Goal: Task Accomplishment & Management: Complete application form

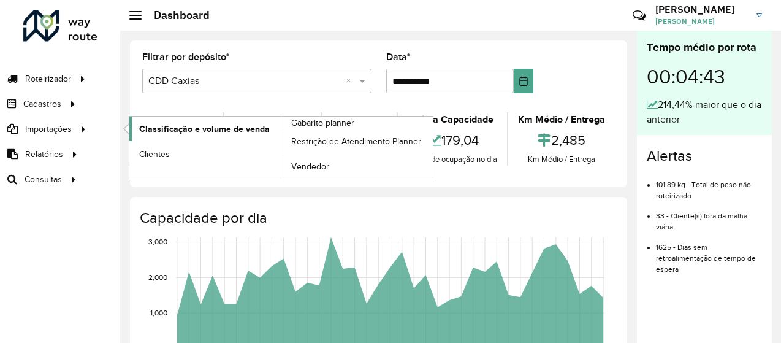
click at [178, 123] on span "Classificação e volume de venda" at bounding box center [204, 129] width 131 height 13
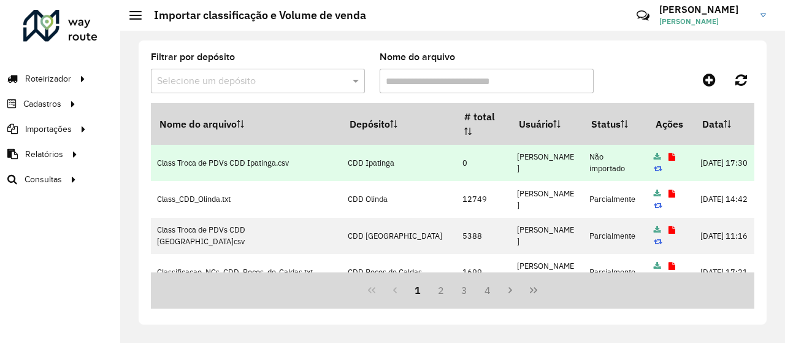
click at [669, 153] on icon at bounding box center [672, 157] width 7 height 8
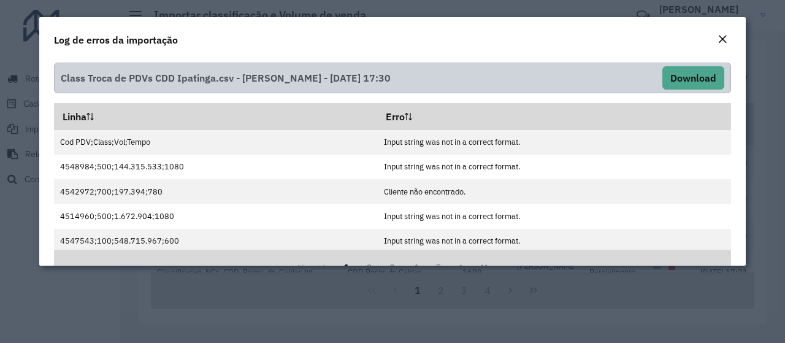
click at [247, 294] on modal-container "Log de erros da importação Class Troca de PDVs CDD Ipatinga.csv - [PERSON_NAME]…" at bounding box center [392, 171] width 785 height 343
click at [728, 36] on button "Close" at bounding box center [722, 40] width 17 height 16
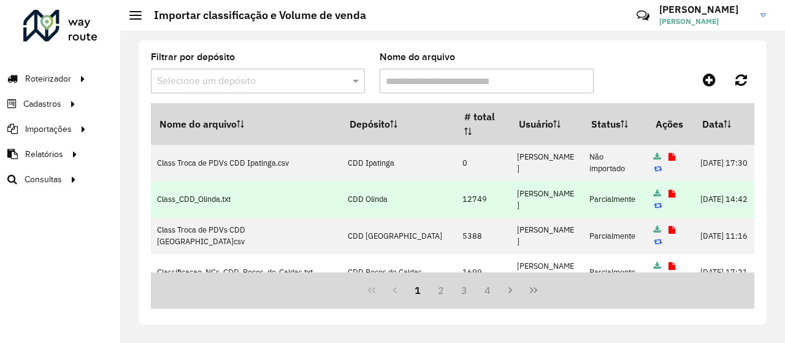
click at [669, 193] on icon at bounding box center [672, 194] width 7 height 8
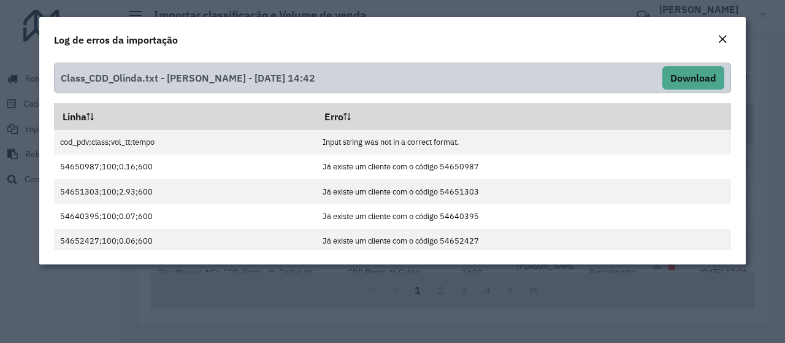
click at [725, 39] on em "Close" at bounding box center [723, 39] width 10 height 10
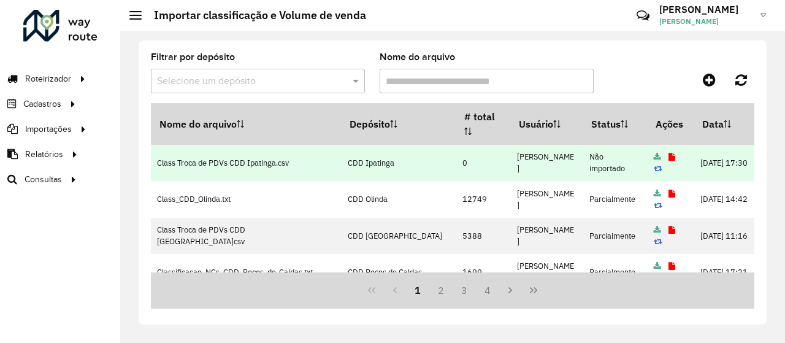
click at [669, 156] on icon at bounding box center [672, 157] width 7 height 8
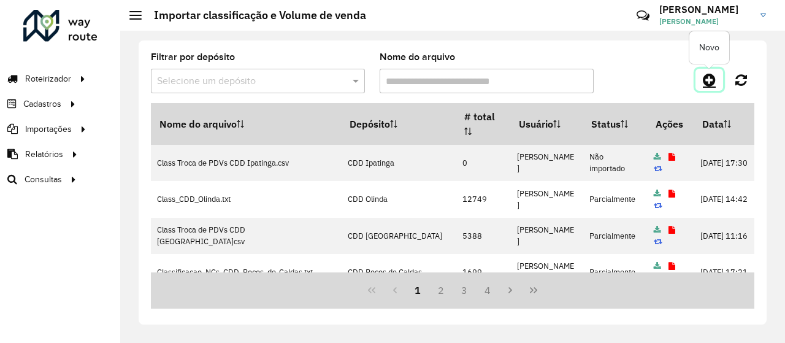
click at [711, 75] on icon at bounding box center [709, 79] width 13 height 15
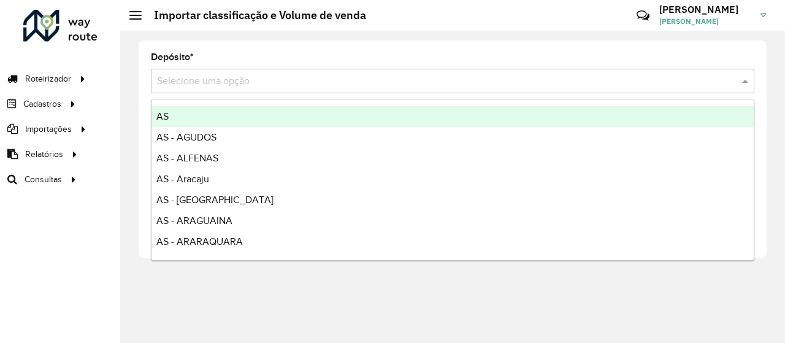
click at [411, 84] on input "text" at bounding box center [440, 81] width 567 height 15
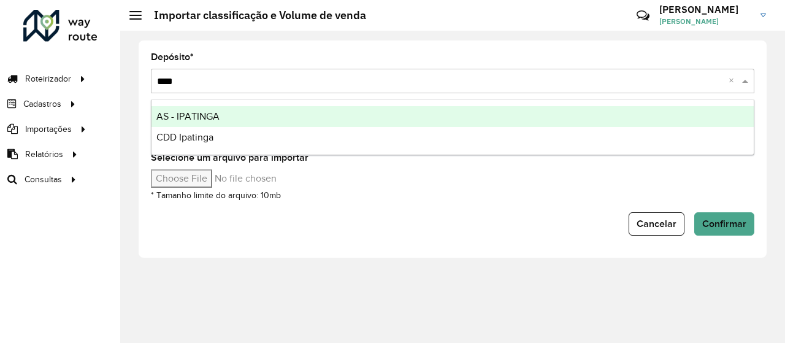
type input "*****"
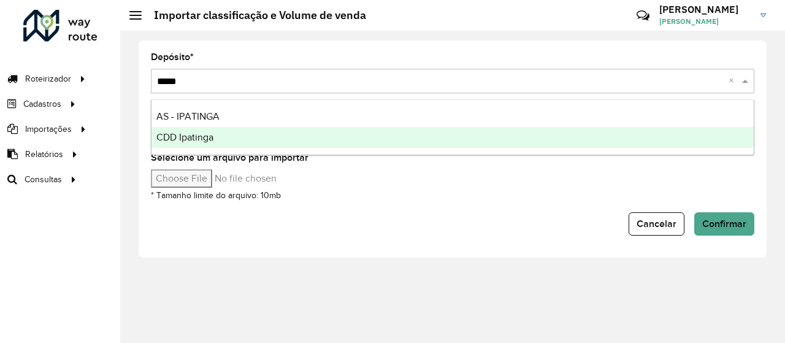
click at [339, 139] on div "CDD Ipatinga" at bounding box center [452, 137] width 602 height 21
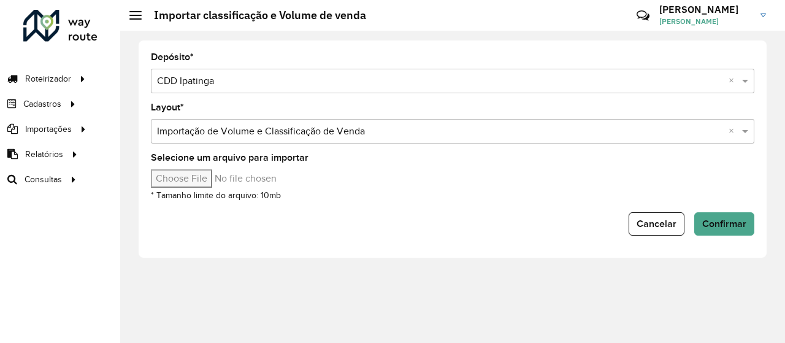
click at [196, 178] on input "Selecione um arquivo para importar" at bounding box center [255, 178] width 209 height 18
type input "**********"
click at [713, 218] on span "Confirmar" at bounding box center [724, 223] width 44 height 10
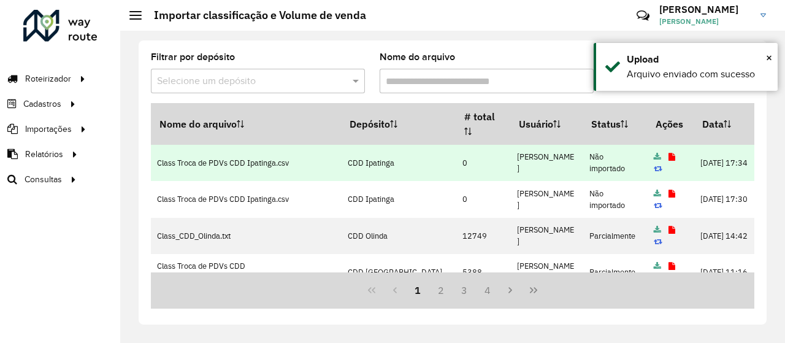
click at [669, 155] on icon at bounding box center [672, 157] width 7 height 8
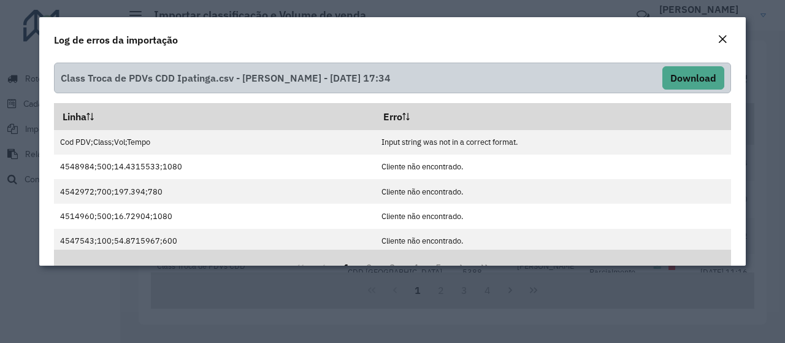
click at [720, 40] on em "Close" at bounding box center [723, 39] width 10 height 10
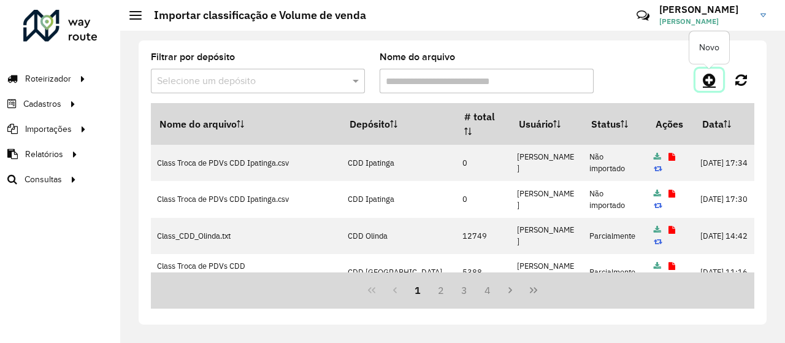
click at [715, 78] on icon at bounding box center [709, 79] width 13 height 15
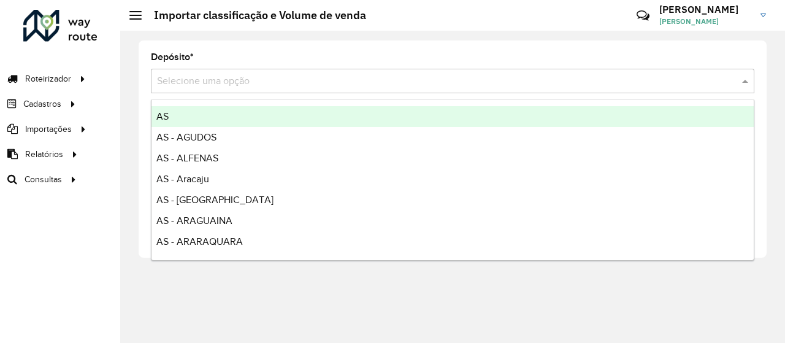
click at [307, 84] on input "text" at bounding box center [440, 81] width 567 height 15
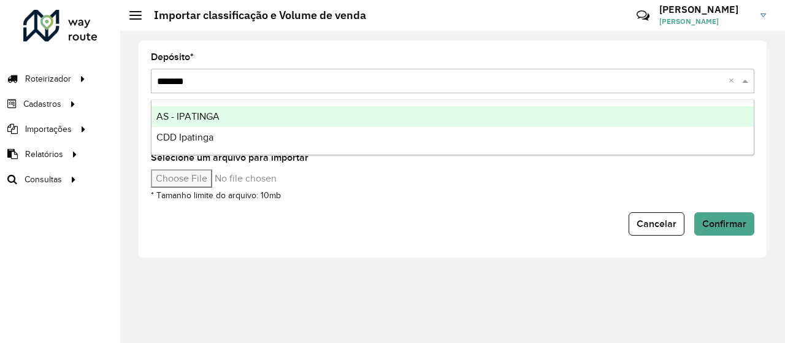
type input "********"
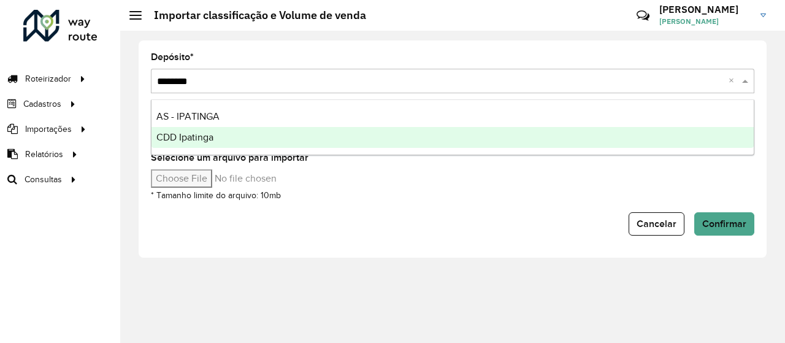
click at [262, 134] on div "CDD Ipatinga" at bounding box center [452, 137] width 602 height 21
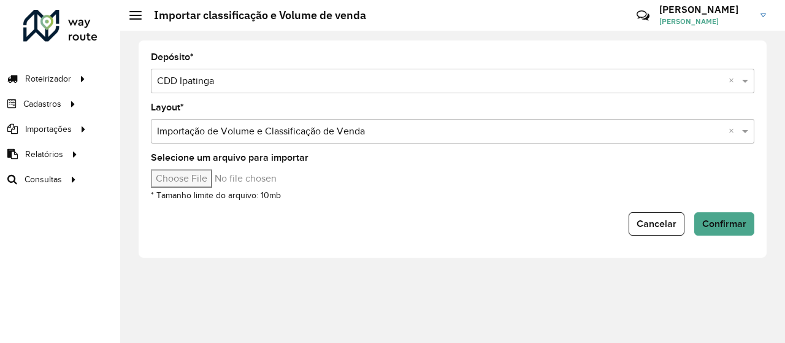
click at [209, 177] on input "Selecione um arquivo para importar" at bounding box center [255, 178] width 209 height 18
type input "**********"
click at [704, 224] on span "Confirmar" at bounding box center [724, 223] width 44 height 10
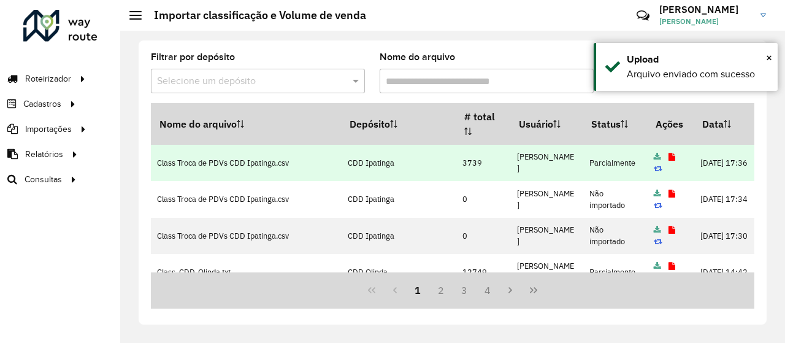
click at [669, 155] on icon at bounding box center [672, 157] width 7 height 8
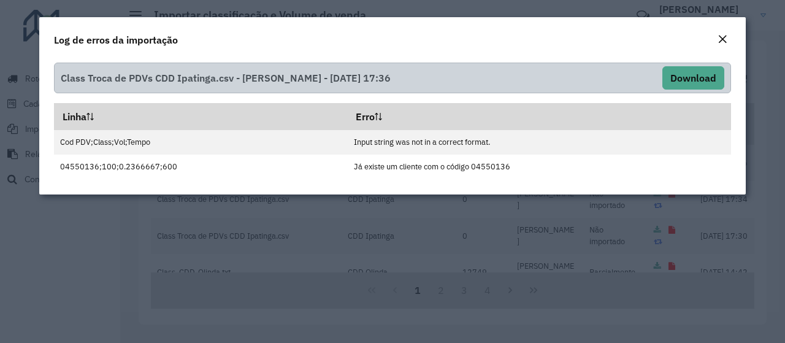
click at [724, 36] on em "Close" at bounding box center [723, 39] width 10 height 10
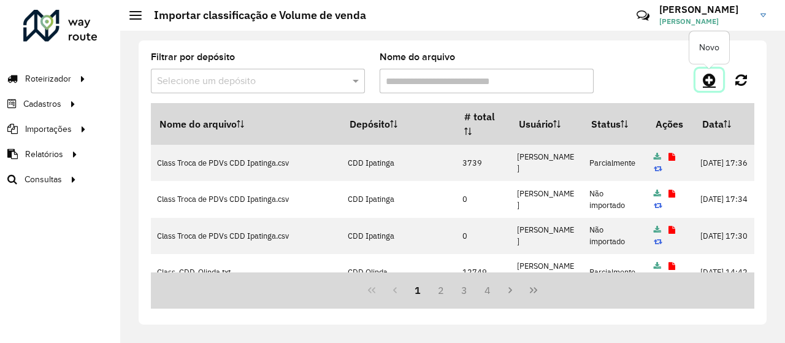
click at [715, 75] on icon at bounding box center [709, 79] width 13 height 15
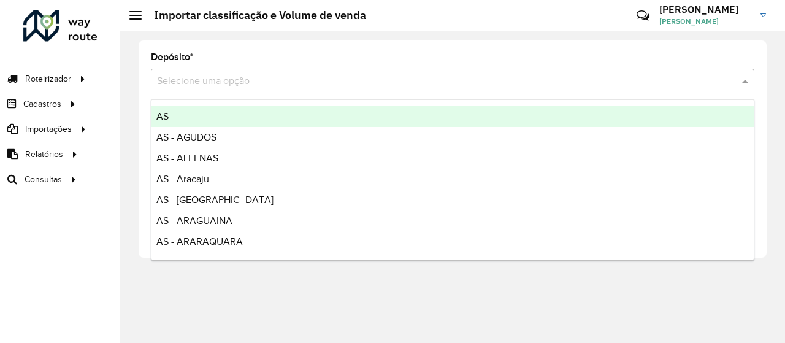
click at [357, 77] on input "text" at bounding box center [440, 81] width 567 height 15
type input "*"
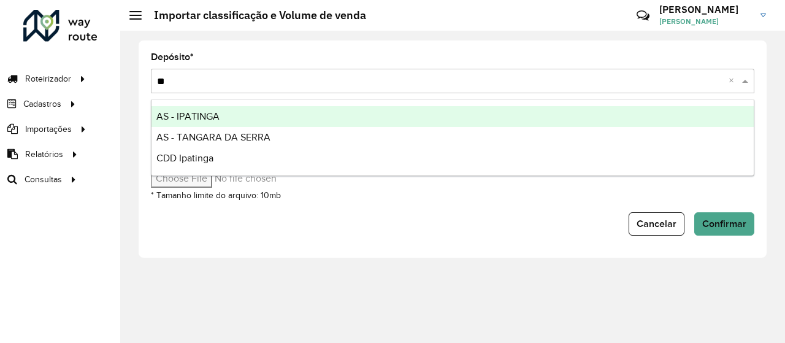
type input "*"
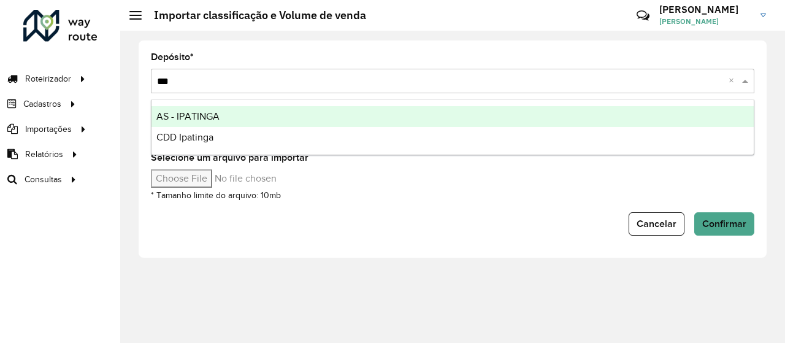
type input "****"
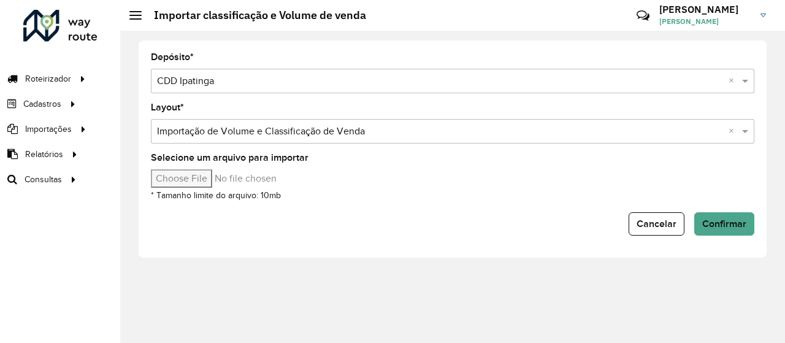
click at [212, 174] on input "Selecione um arquivo para importar" at bounding box center [255, 178] width 209 height 18
type input "**********"
click at [734, 218] on span "Confirmar" at bounding box center [724, 223] width 44 height 10
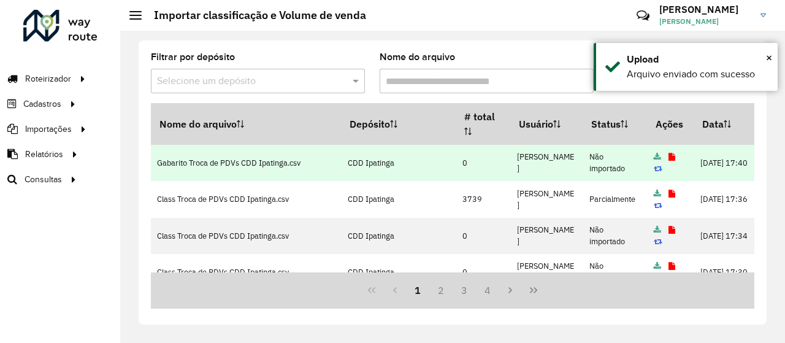
click at [669, 155] on icon at bounding box center [672, 157] width 7 height 8
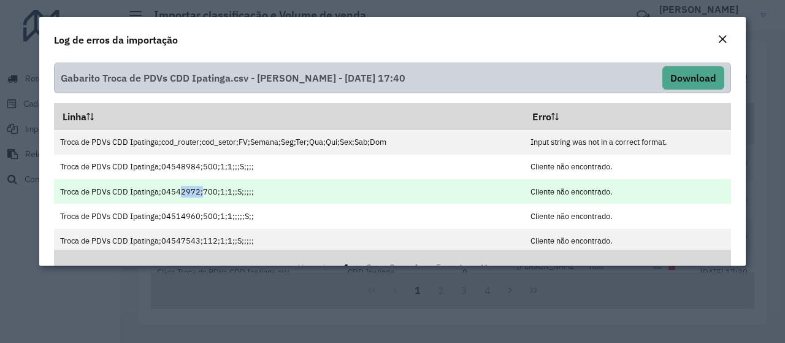
drag, startPoint x: 174, startPoint y: 190, endPoint x: 197, endPoint y: 188, distance: 23.4
click at [197, 188] on td "Troca de PDVs CDD Ipatinga;04542972;700;1;1;;S;;;;;" at bounding box center [289, 191] width 470 height 25
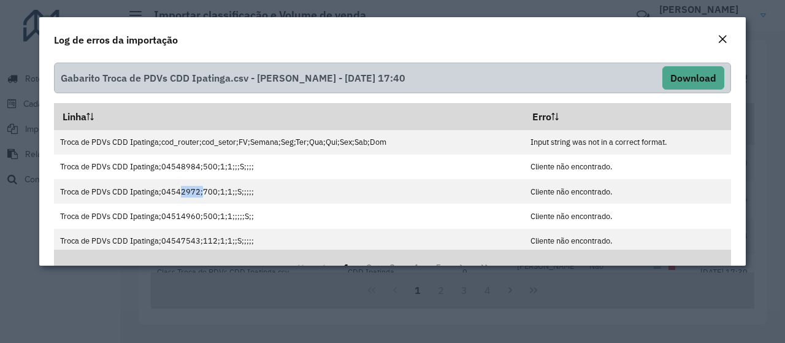
click at [726, 39] on em "Close" at bounding box center [723, 39] width 10 height 10
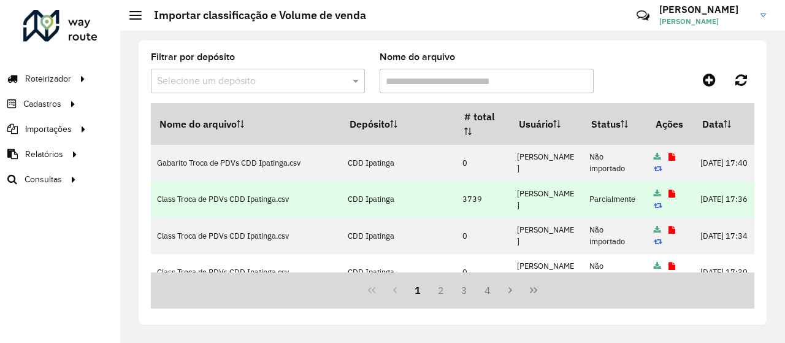
click at [669, 190] on icon at bounding box center [672, 194] width 7 height 8
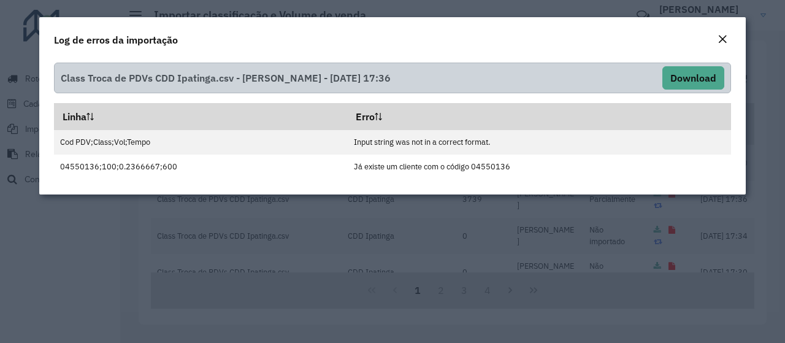
click at [724, 38] on em "Close" at bounding box center [723, 39] width 10 height 10
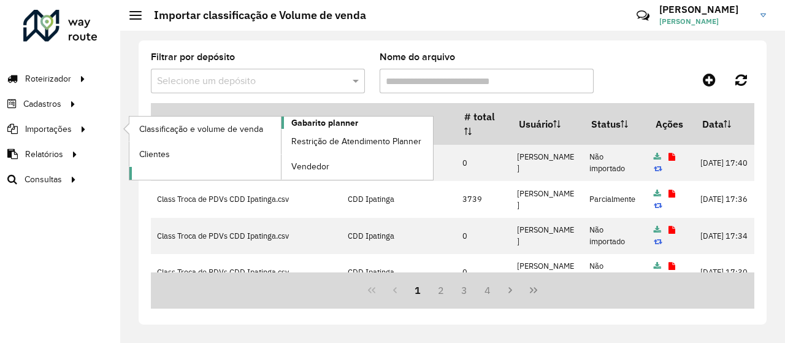
click at [298, 126] on span "Gabarito planner" at bounding box center [324, 123] width 67 height 13
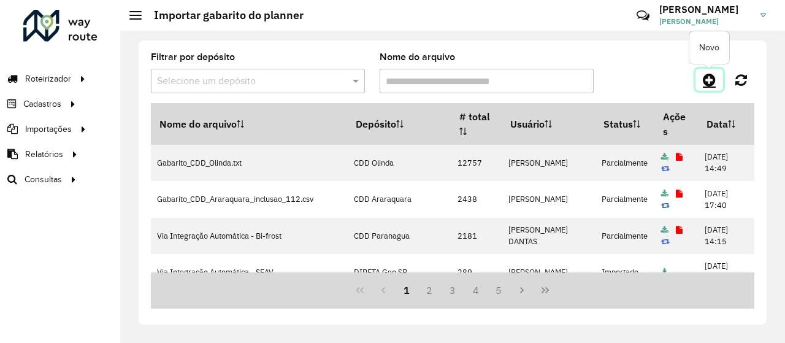
click at [707, 80] on icon at bounding box center [709, 79] width 13 height 15
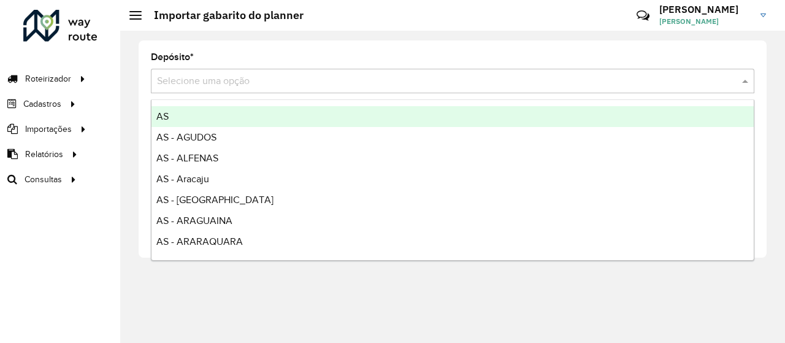
click at [337, 83] on input "text" at bounding box center [440, 81] width 567 height 15
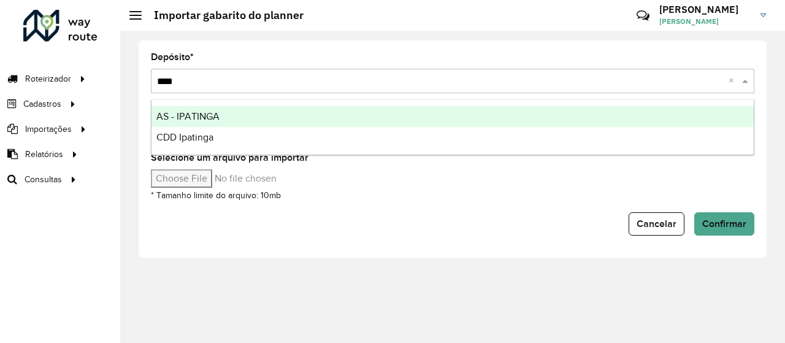
type input "*****"
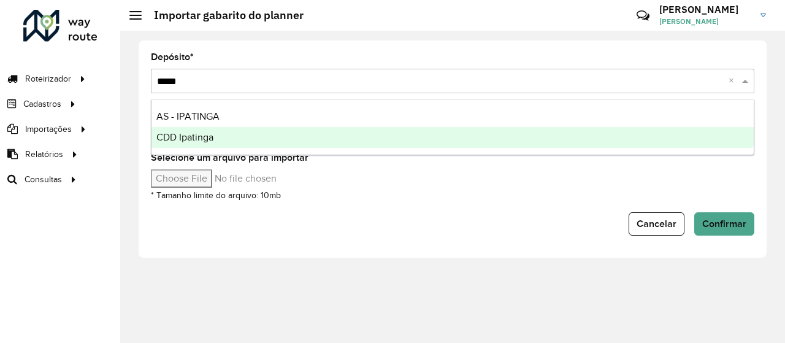
click at [289, 136] on div "CDD Ipatinga" at bounding box center [452, 137] width 602 height 21
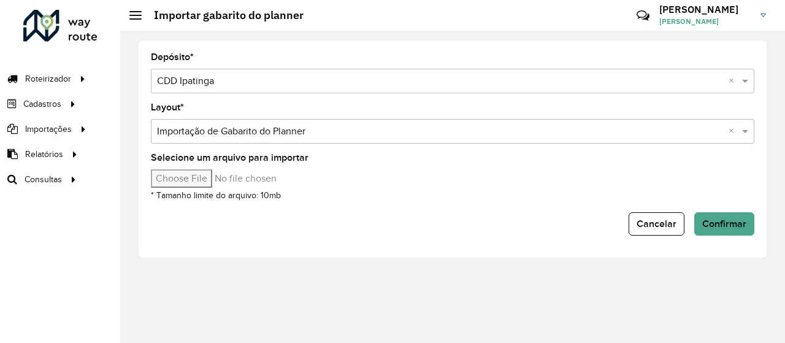
click at [196, 175] on input "Selecione um arquivo para importar" at bounding box center [255, 178] width 209 height 18
type input "**********"
click at [711, 218] on span "Confirmar" at bounding box center [724, 223] width 44 height 10
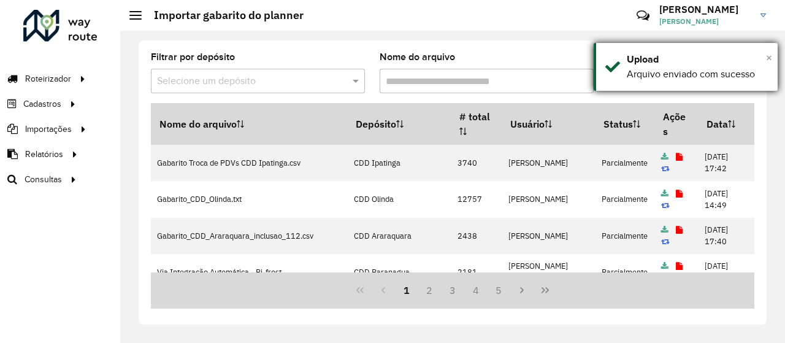
click at [770, 61] on span "×" at bounding box center [769, 57] width 6 height 13
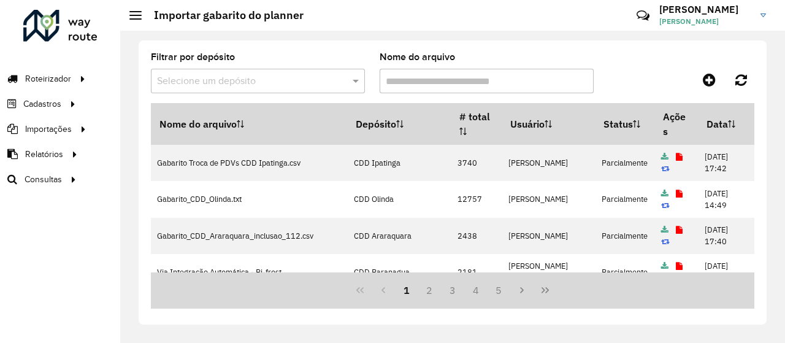
click at [47, 225] on div "Roteirizador AmbevTech Roteirizador Vendas Cadastros Classificações de venda Cl…" at bounding box center [60, 171] width 120 height 343
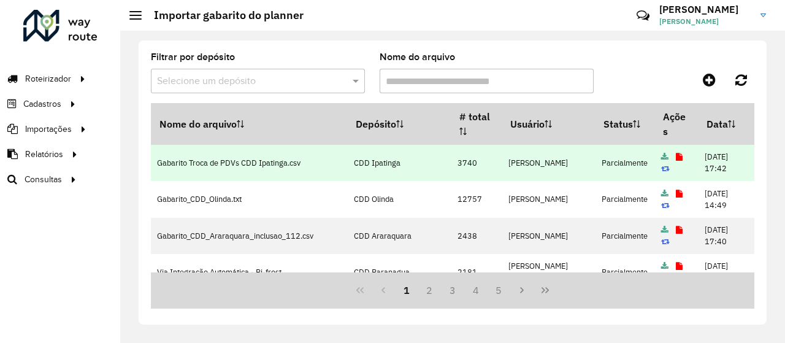
click at [676, 154] on icon at bounding box center [679, 157] width 7 height 8
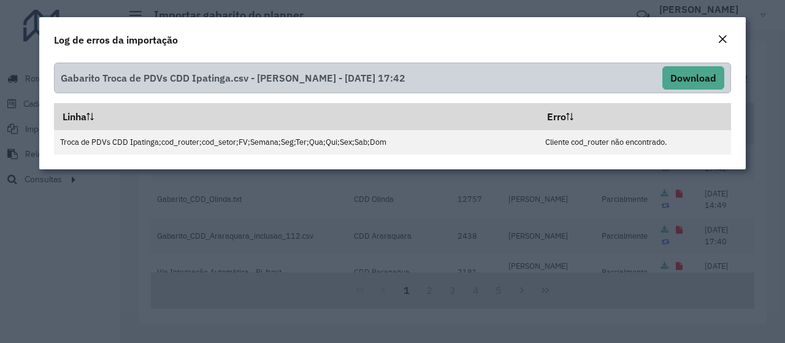
click at [717, 39] on button "Close" at bounding box center [722, 40] width 17 height 16
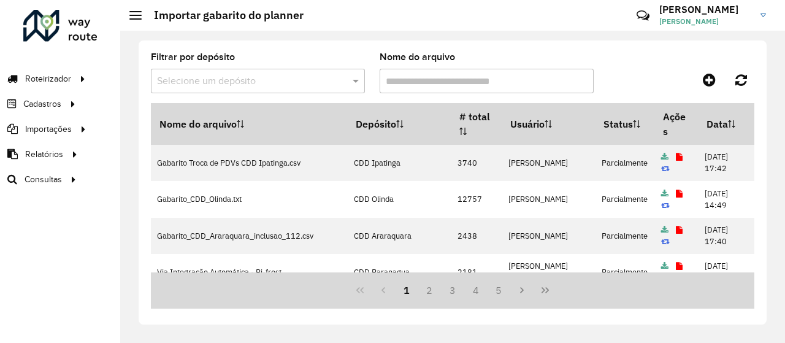
click at [625, 87] on div at bounding box center [679, 80] width 151 height 22
